Goal: Task Accomplishment & Management: Manage account settings

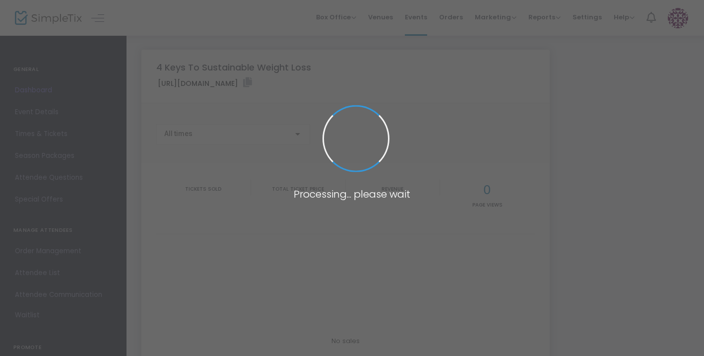
type input "[URL][DOMAIN_NAME]"
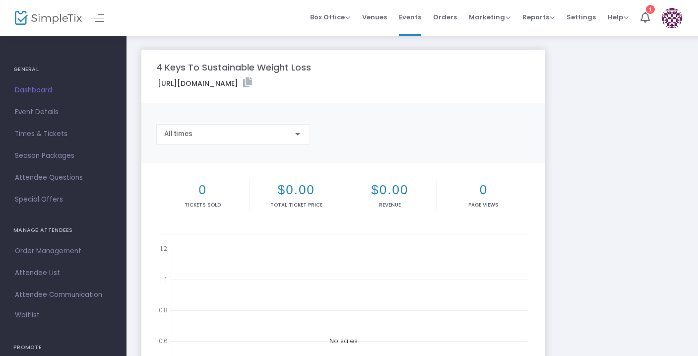
click at [296, 197] on div "$0.00 Total Ticket Price" at bounding box center [297, 195] width 94 height 32
click at [28, 134] on span "Times & Tickets" at bounding box center [63, 133] width 97 height 13
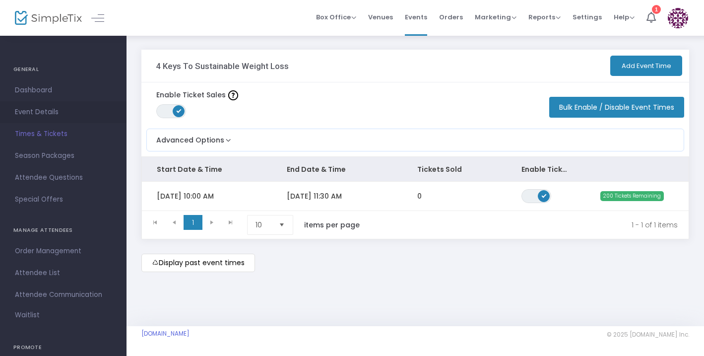
click at [27, 110] on span "Event Details" at bounding box center [63, 112] width 97 height 13
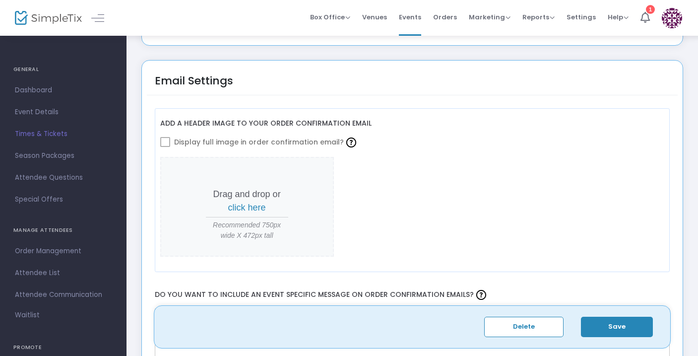
scroll to position [1062, 0]
click at [246, 208] on span "click here" at bounding box center [247, 207] width 38 height 10
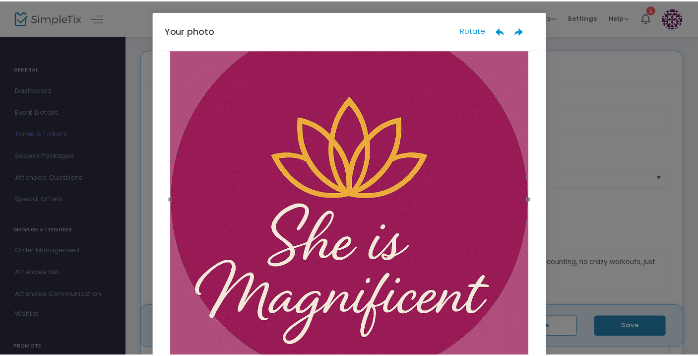
scroll to position [99, 0]
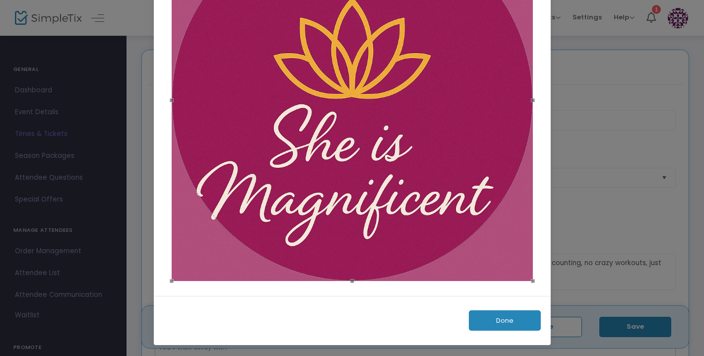
click at [499, 321] on button "Done" at bounding box center [505, 320] width 72 height 20
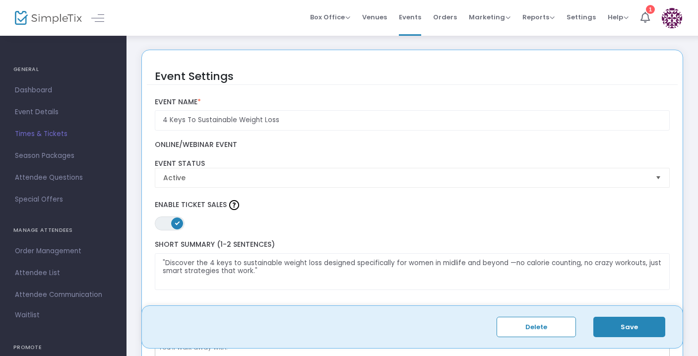
click at [628, 328] on button "Save" at bounding box center [629, 326] width 72 height 20
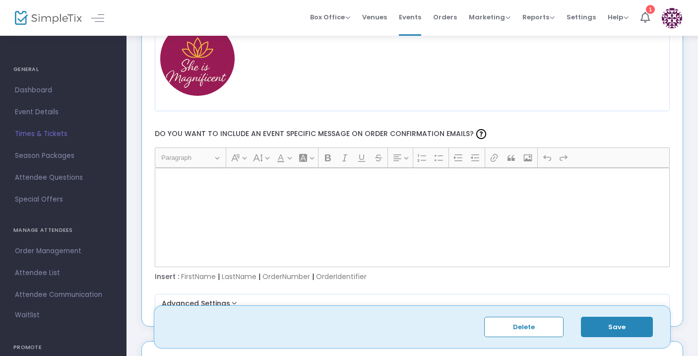
scroll to position [1200, 0]
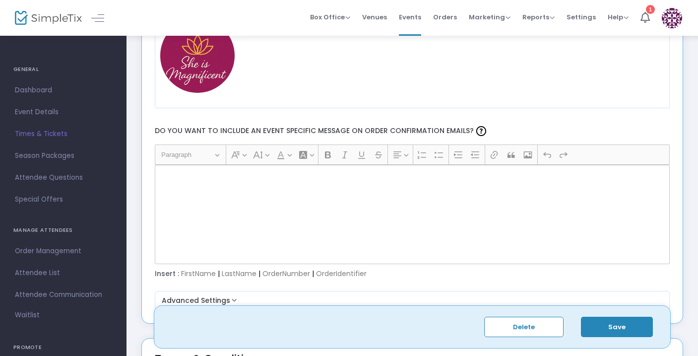
click at [372, 205] on div "Rich Text Editor, main" at bounding box center [412, 214] width 515 height 99
click at [362, 200] on div "Rich Text Editor, main" at bounding box center [412, 214] width 515 height 99
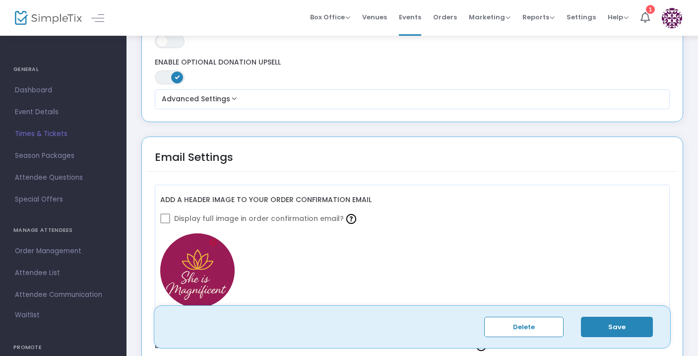
scroll to position [934, 0]
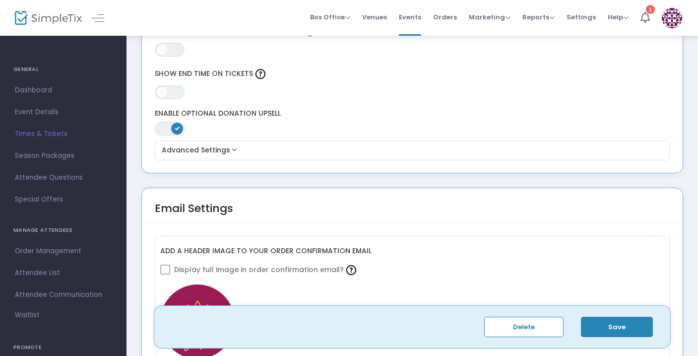
click at [618, 326] on button "Save" at bounding box center [617, 326] width 72 height 20
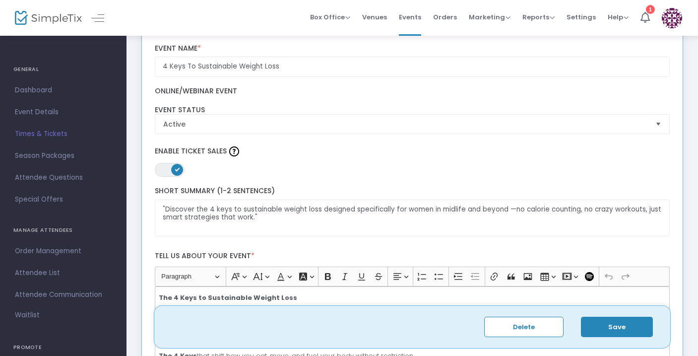
scroll to position [39, 0]
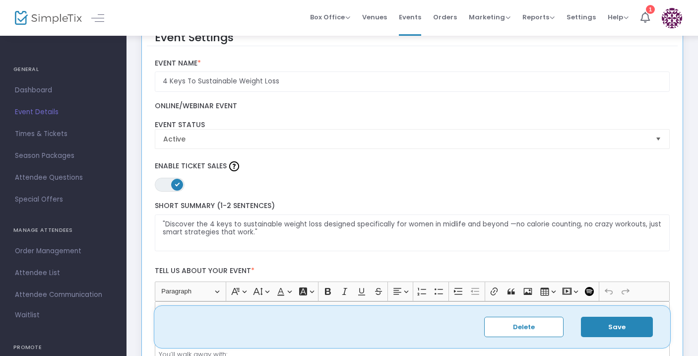
click at [42, 114] on span "Event Details" at bounding box center [63, 112] width 97 height 13
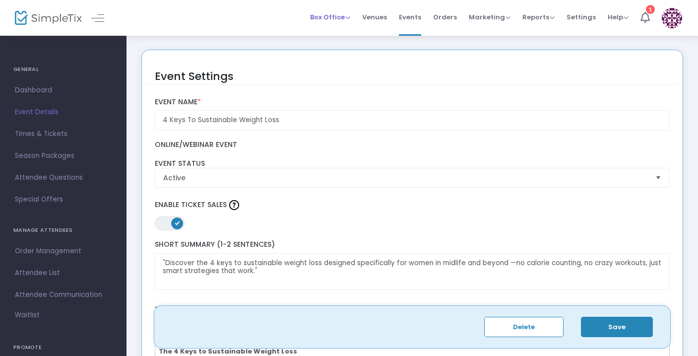
click at [344, 18] on span "Box Office" at bounding box center [330, 16] width 40 height 9
click at [338, 33] on li "Sell Tickets" at bounding box center [345, 33] width 71 height 19
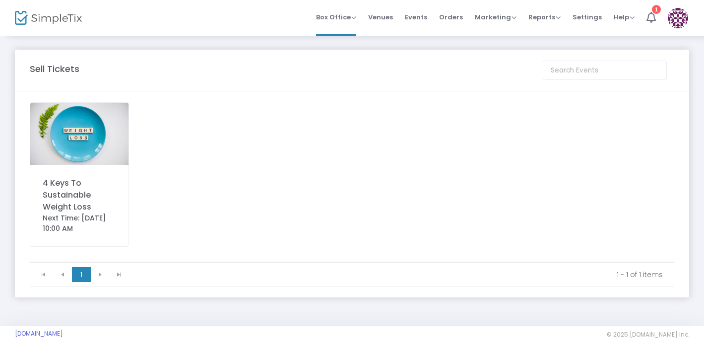
click at [86, 143] on img at bounding box center [79, 134] width 98 height 62
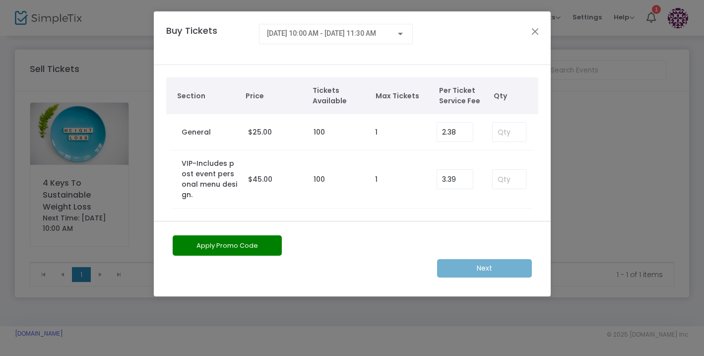
click at [220, 170] on label "VIP-Includes post event personal menu design." at bounding box center [209, 179] width 57 height 42
click at [535, 31] on button "Close" at bounding box center [534, 31] width 13 height 13
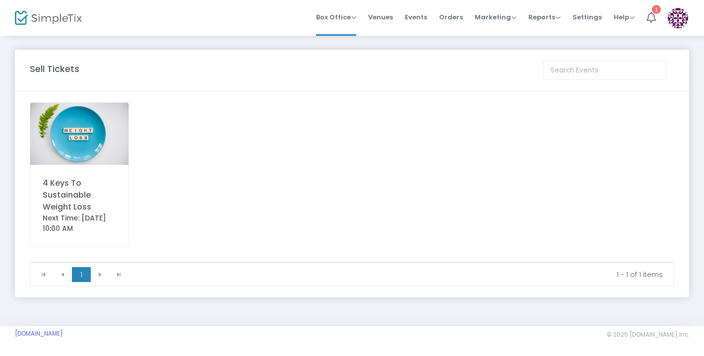
click at [648, 18] on icon at bounding box center [650, 17] width 9 height 11
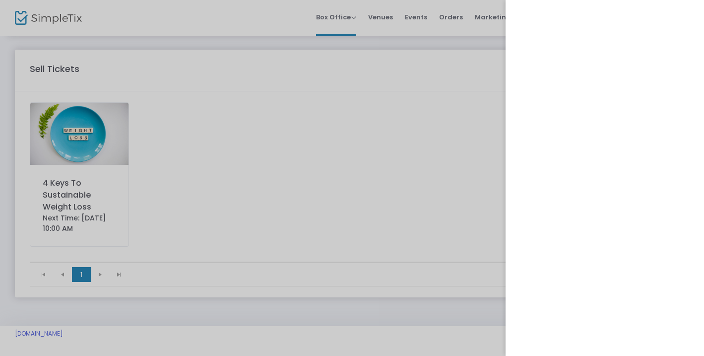
click at [262, 154] on div at bounding box center [352, 178] width 704 height 356
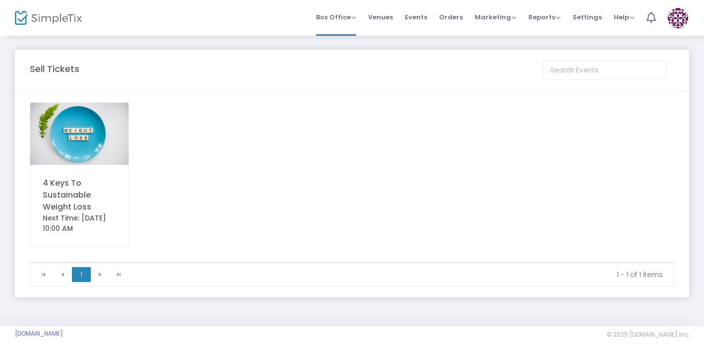
click at [678, 23] on img at bounding box center [677, 18] width 20 height 20
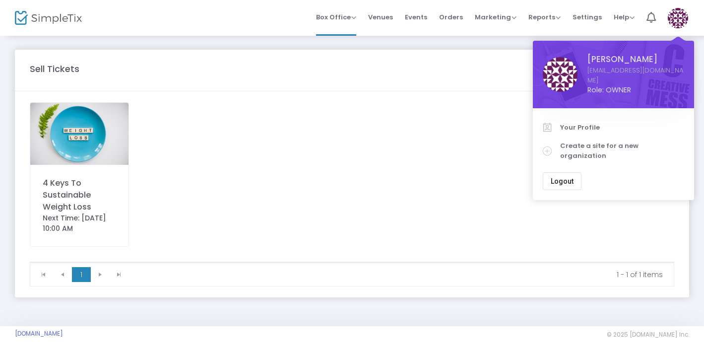
click at [272, 120] on div "4 Keys To Sustainable Weight Loss Next Time: [DATE] 10:00 AM" at bounding box center [352, 181] width 654 height 159
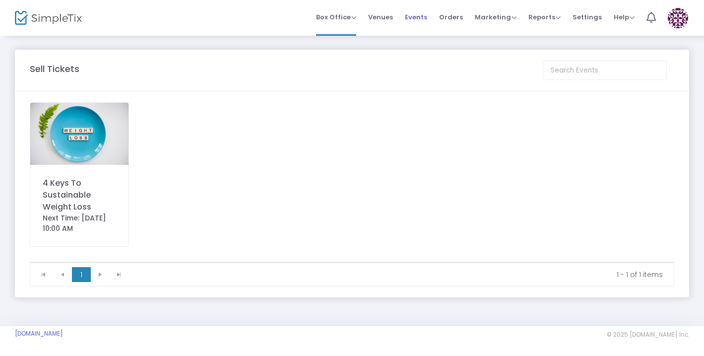
click at [425, 18] on span "Events" at bounding box center [416, 16] width 22 height 25
